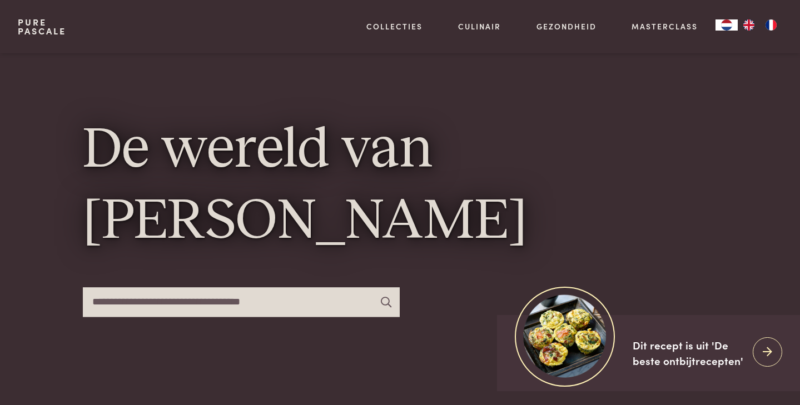
scroll to position [3178, 0]
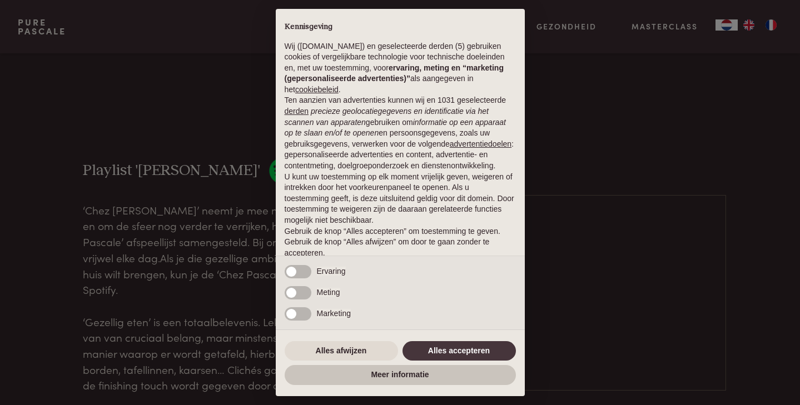
click at [469, 347] on button "Alles accepteren" at bounding box center [458, 351] width 113 height 20
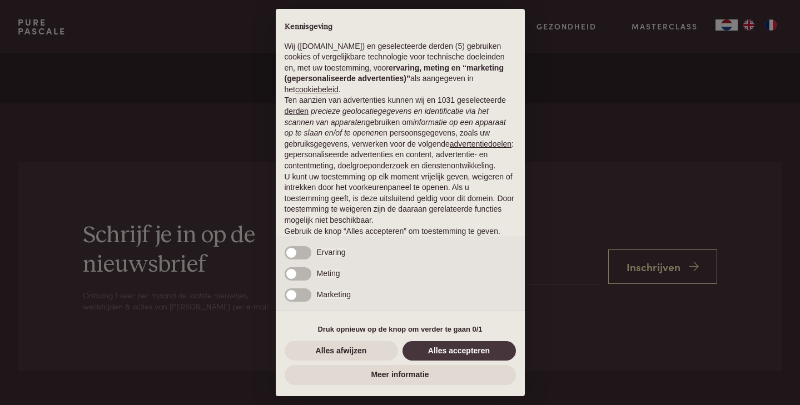
scroll to position [34, 0]
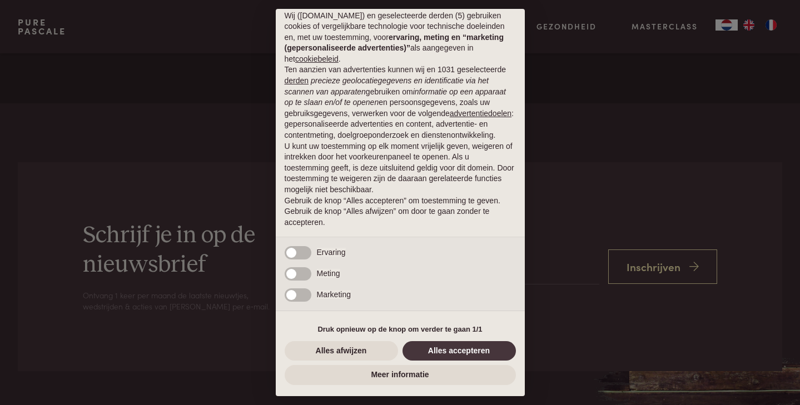
click at [460, 356] on button "Alles accepteren" at bounding box center [458, 351] width 113 height 20
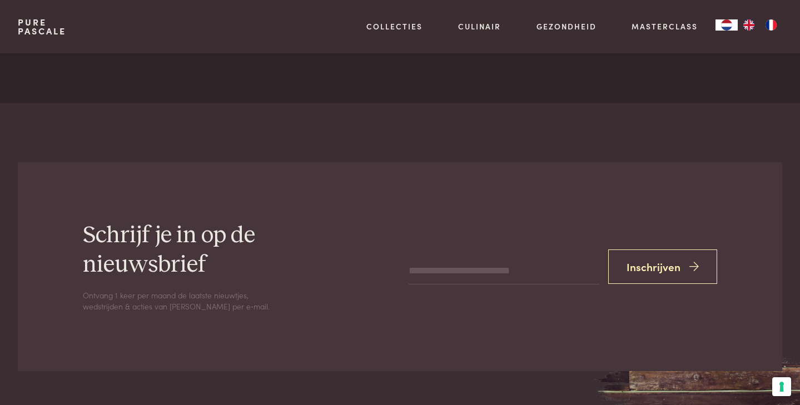
scroll to position [3039, 0]
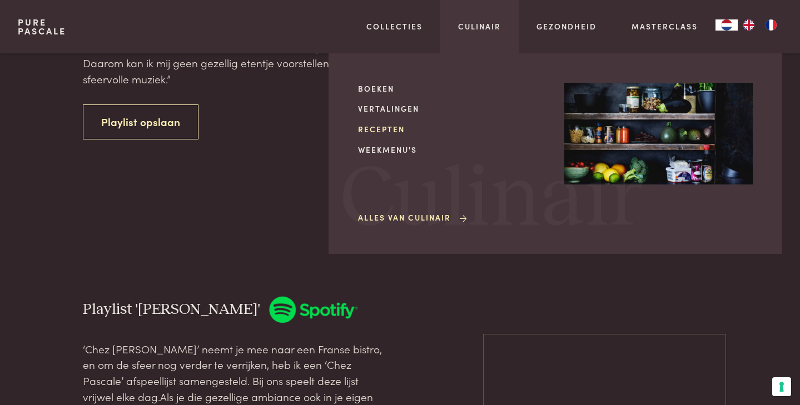
click at [371, 130] on link "Recepten" at bounding box center [452, 129] width 188 height 12
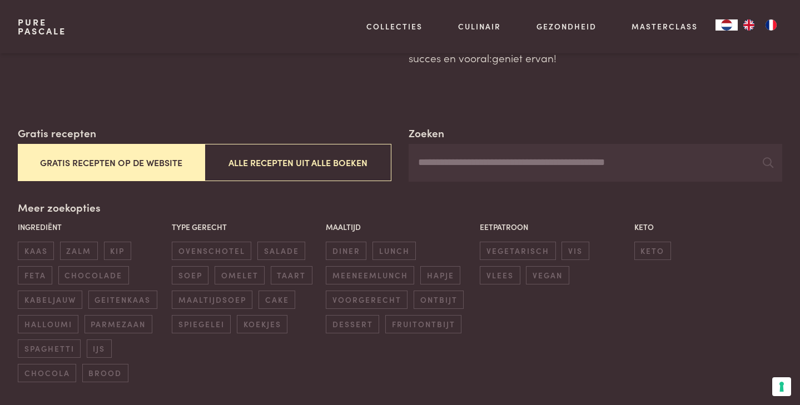
scroll to position [132, 0]
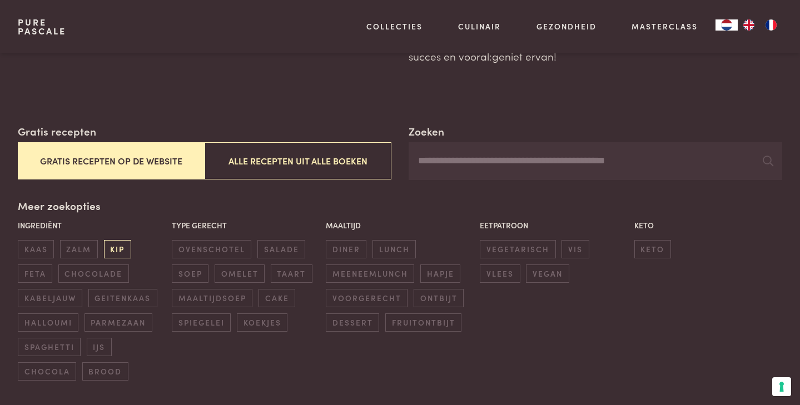
click at [126, 246] on span "kip" at bounding box center [117, 249] width 27 height 18
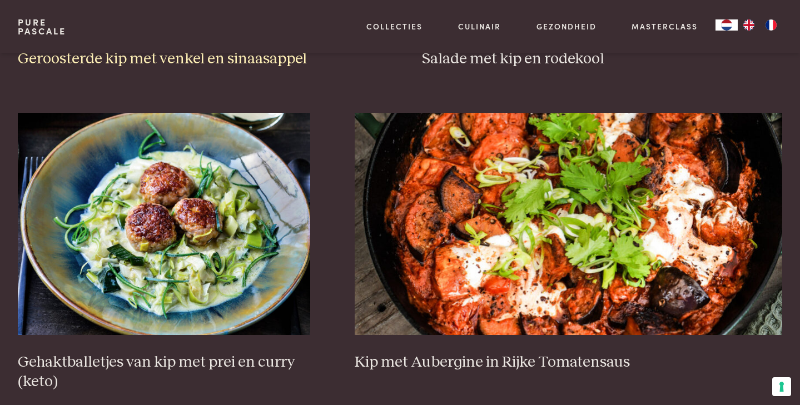
scroll to position [736, 0]
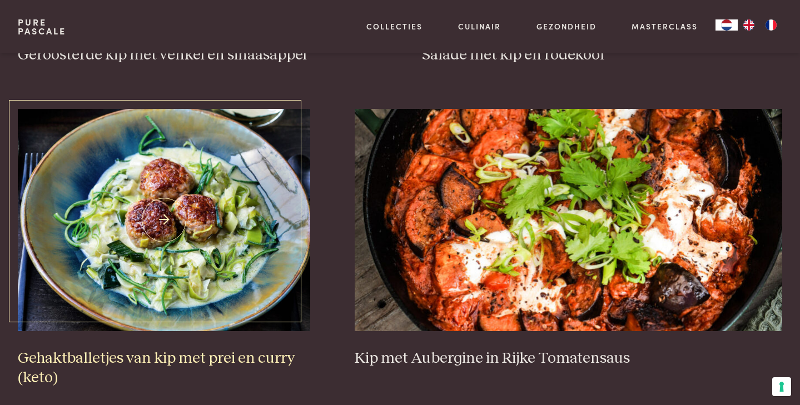
click at [210, 358] on h3 "Gehaktballetjes van kip met prei en curry (keto)" at bounding box center [164, 368] width 293 height 38
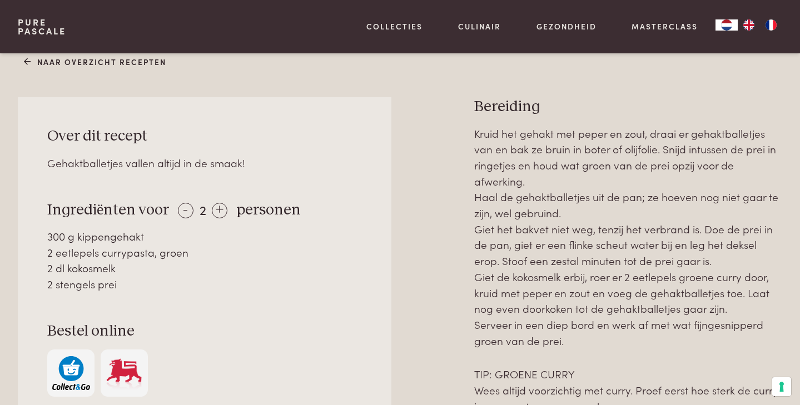
scroll to position [427, 0]
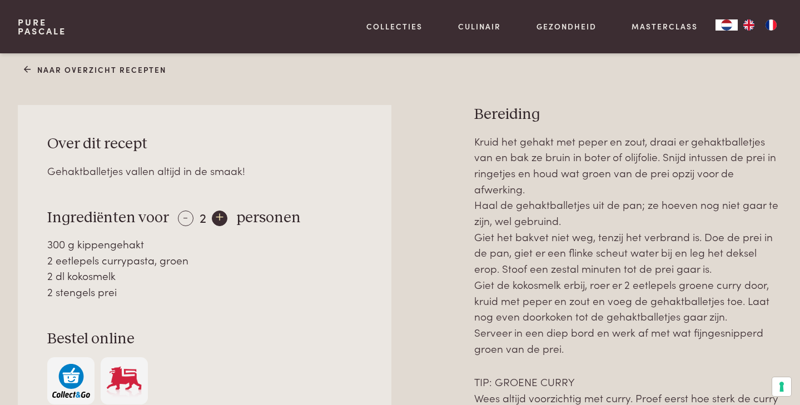
click at [222, 226] on div "+" at bounding box center [220, 219] width 16 height 16
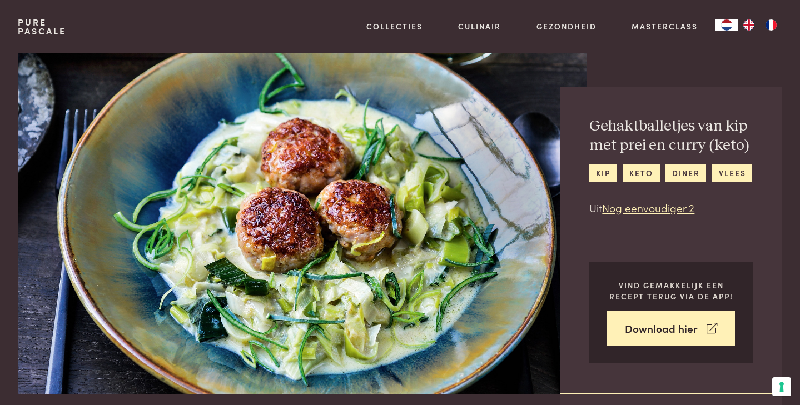
scroll to position [0, 0]
